Goal: Information Seeking & Learning: Learn about a topic

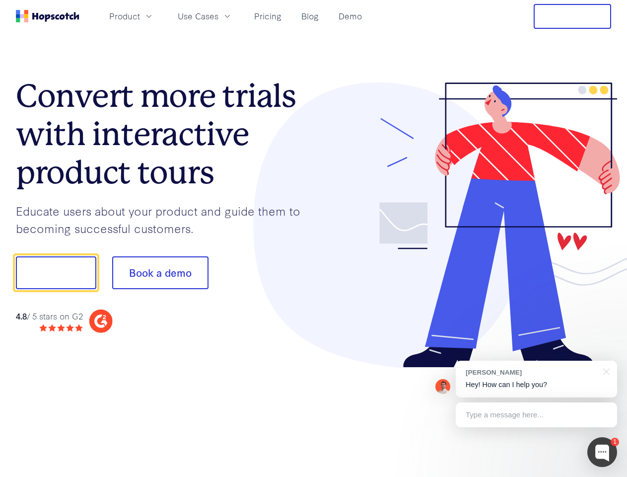
click at [314, 238] on div at bounding box center [463, 225] width 298 height 286
click at [140, 16] on span "Product" at bounding box center [124, 16] width 31 height 12
click at [219, 16] on span "Use Cases" at bounding box center [198, 16] width 41 height 12
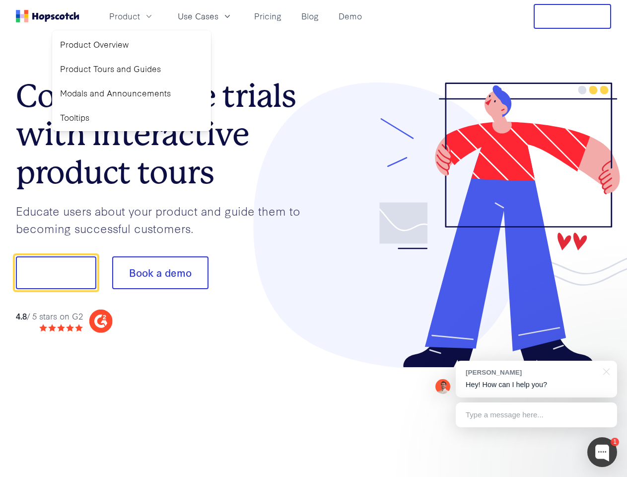
click at [573, 16] on button "Free Trial" at bounding box center [572, 16] width 77 height 25
click at [56, 273] on button "Show me!" at bounding box center [56, 272] width 80 height 33
click at [160, 273] on button "Book a demo" at bounding box center [160, 272] width 96 height 33
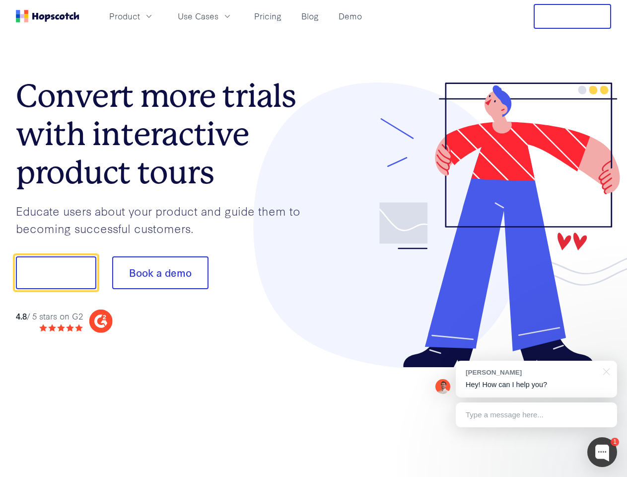
click at [603, 452] on div at bounding box center [603, 452] width 30 height 30
click at [536, 379] on div "[PERSON_NAME] Hey! How can I help you?" at bounding box center [536, 379] width 161 height 37
click at [605, 371] on div at bounding box center [524, 271] width 186 height 331
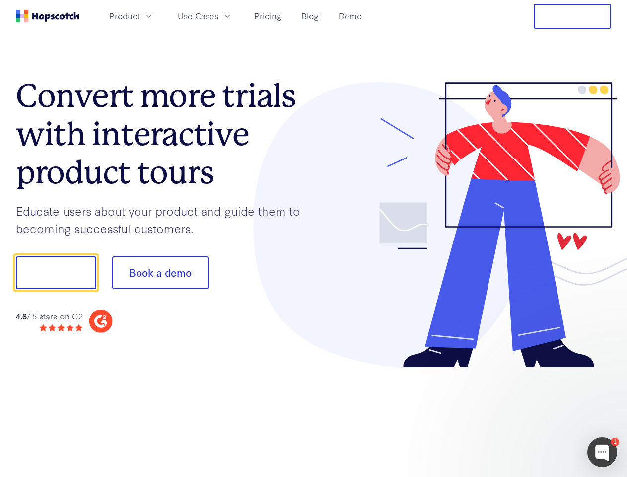
click at [536, 415] on div at bounding box center [524, 271] width 186 height 331
